Goal: Task Accomplishment & Management: Manage account settings

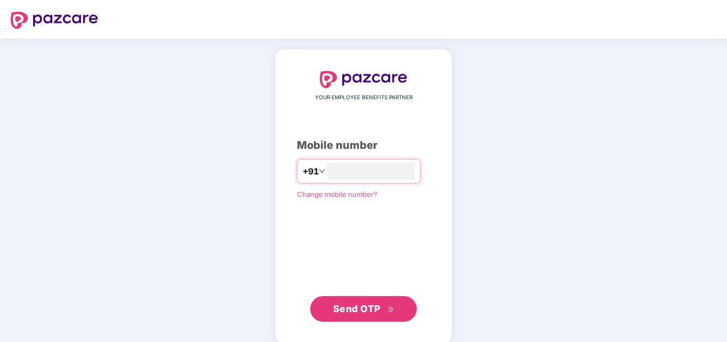
type input "**********"
click at [347, 307] on span "Send OTP" at bounding box center [356, 307] width 47 height 11
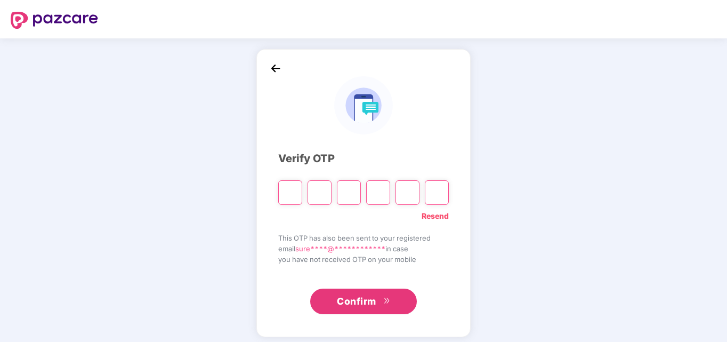
type input "*"
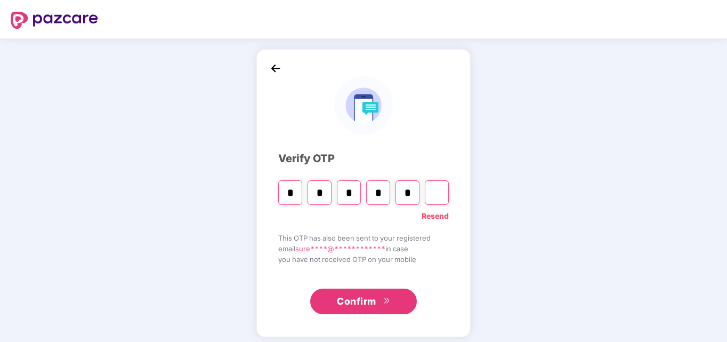
type input "*"
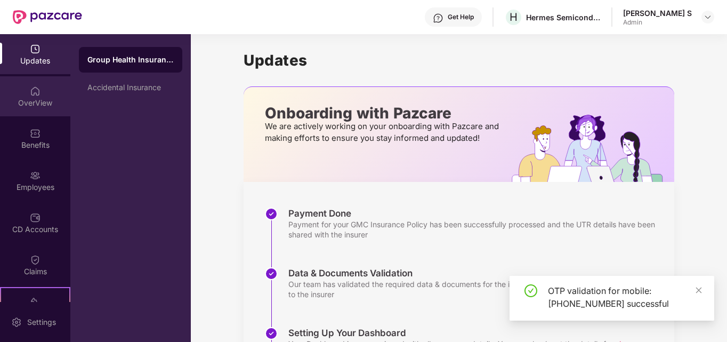
click at [40, 98] on div "OverView" at bounding box center [35, 102] width 70 height 11
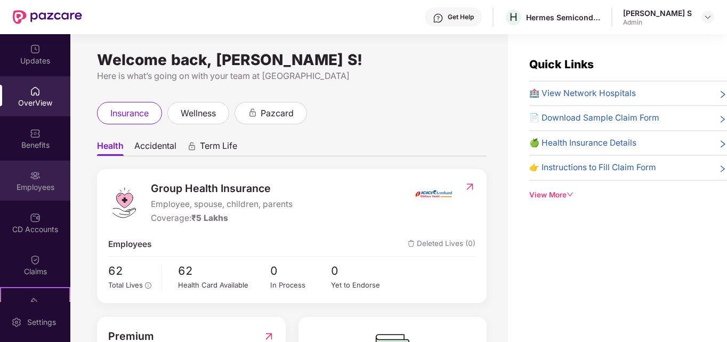
click at [44, 196] on div "Employees" at bounding box center [35, 180] width 70 height 40
